Goal: Information Seeking & Learning: Learn about a topic

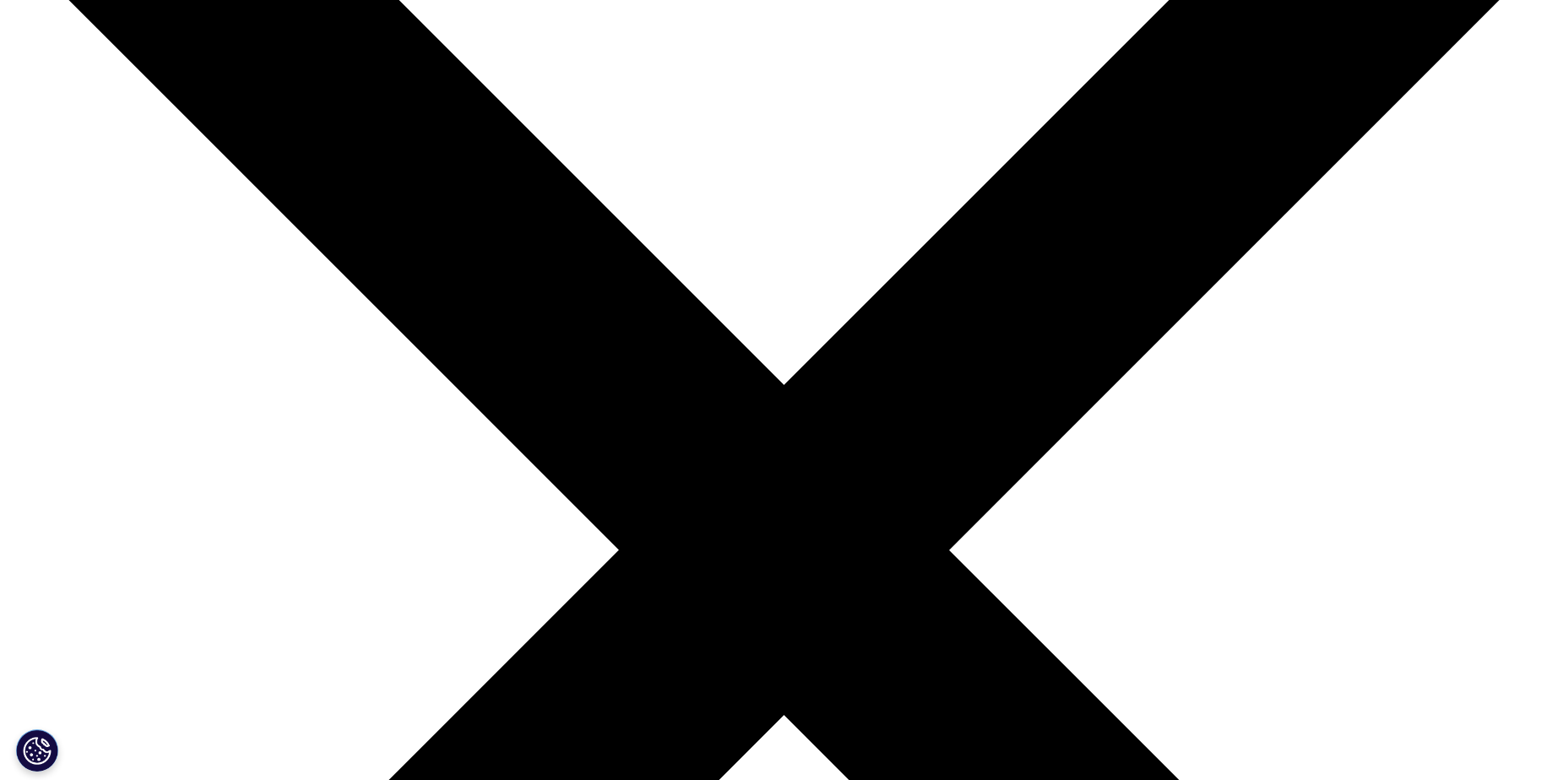
scroll to position [253, 0]
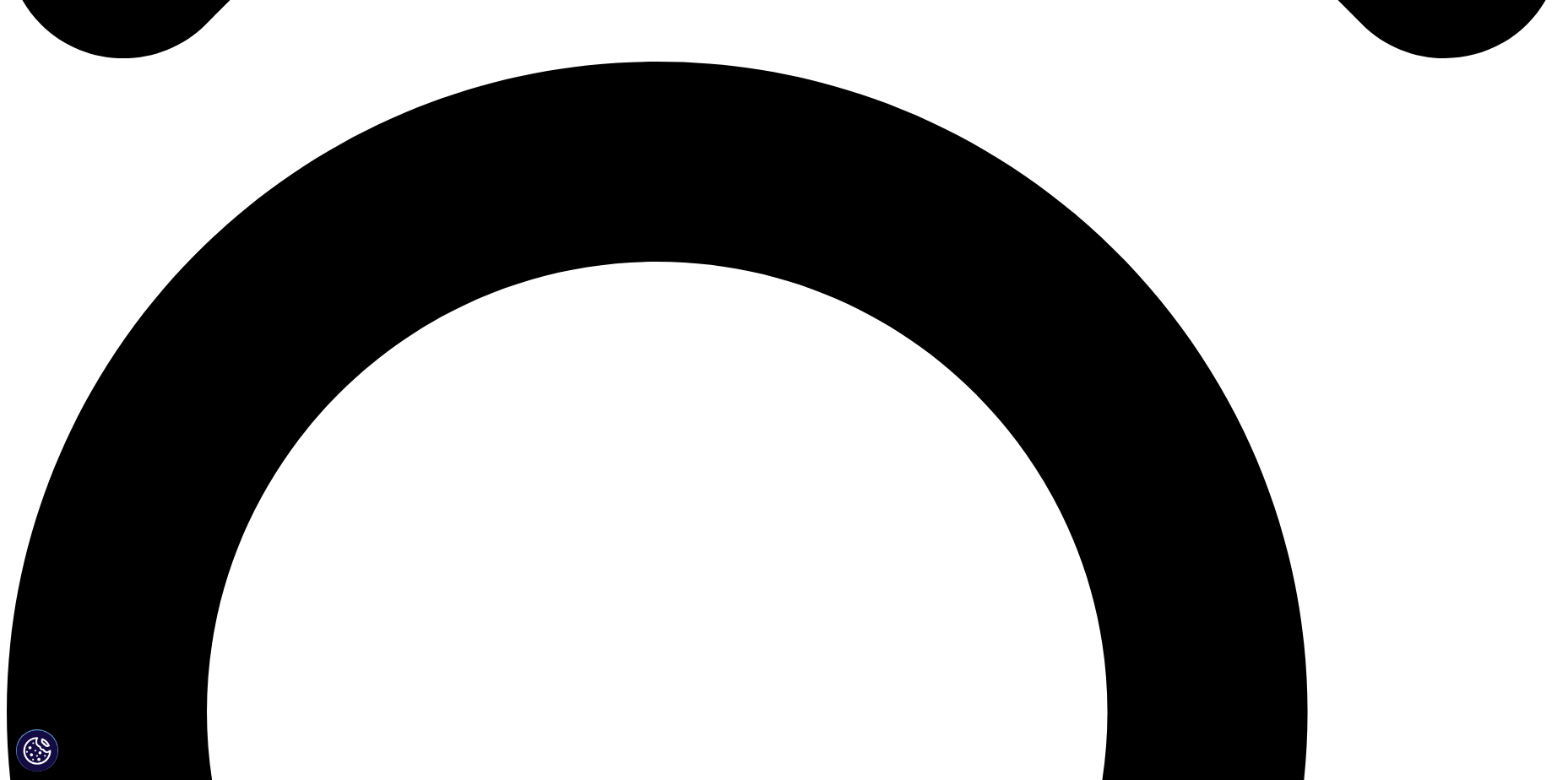
scroll to position [1519, 0]
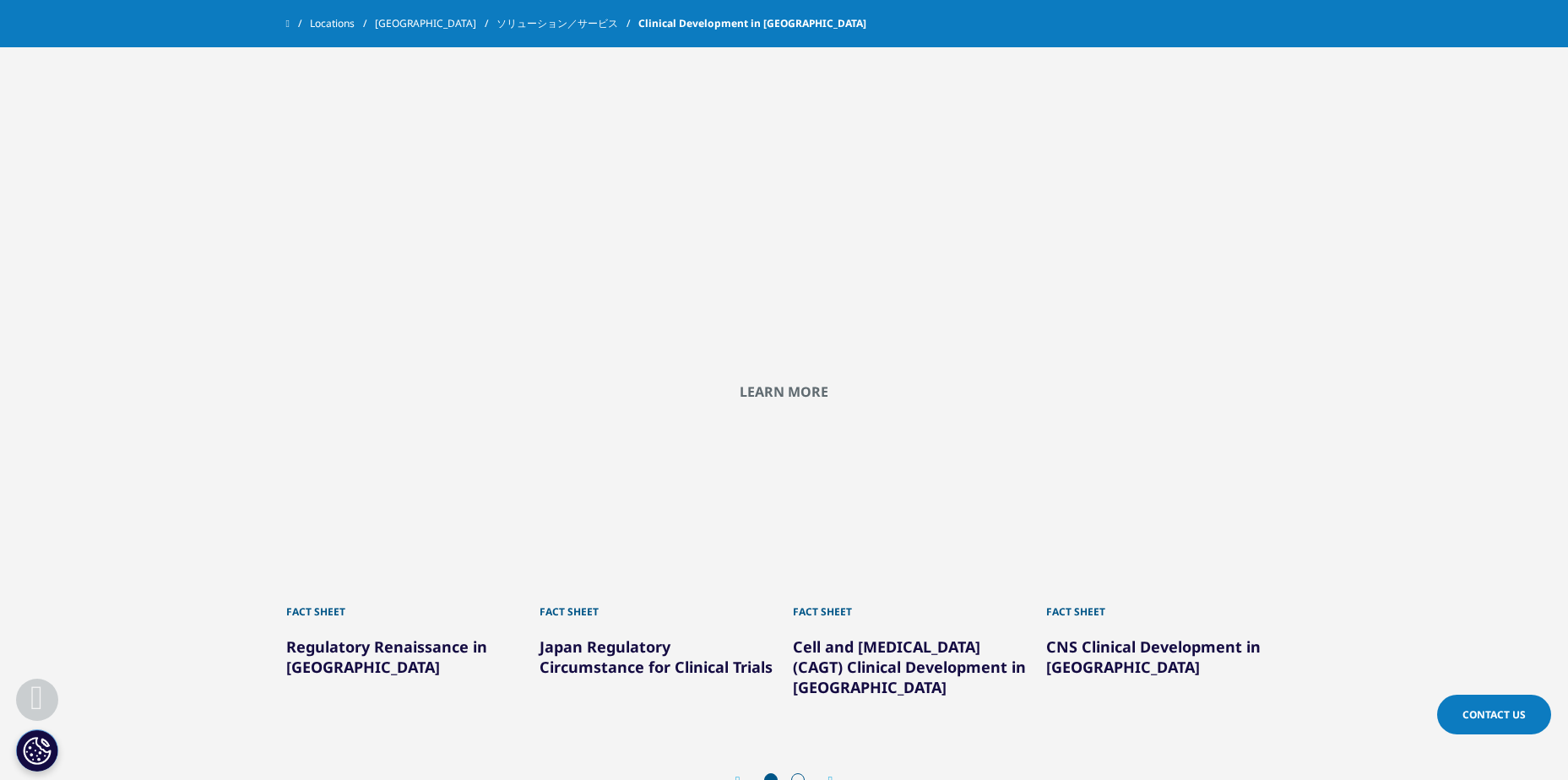
scroll to position [1941, 0]
